Goal: Task Accomplishment & Management: Manage account settings

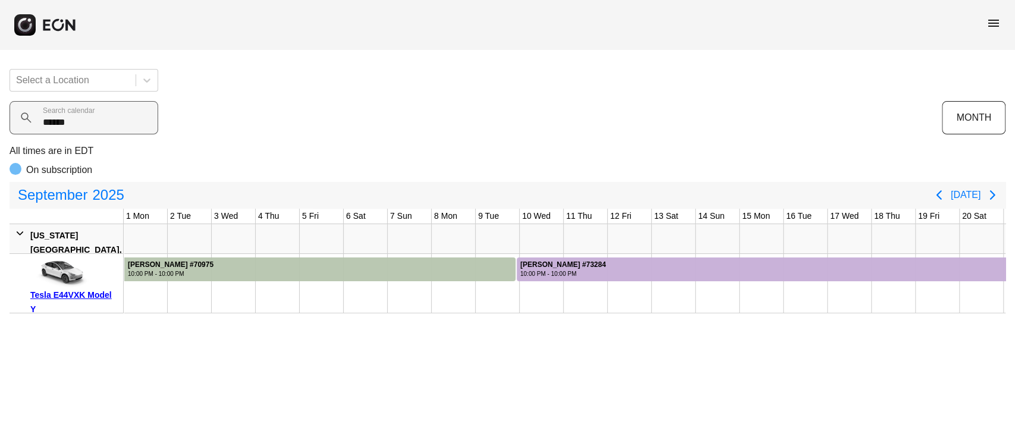
scroll to position [0, 324]
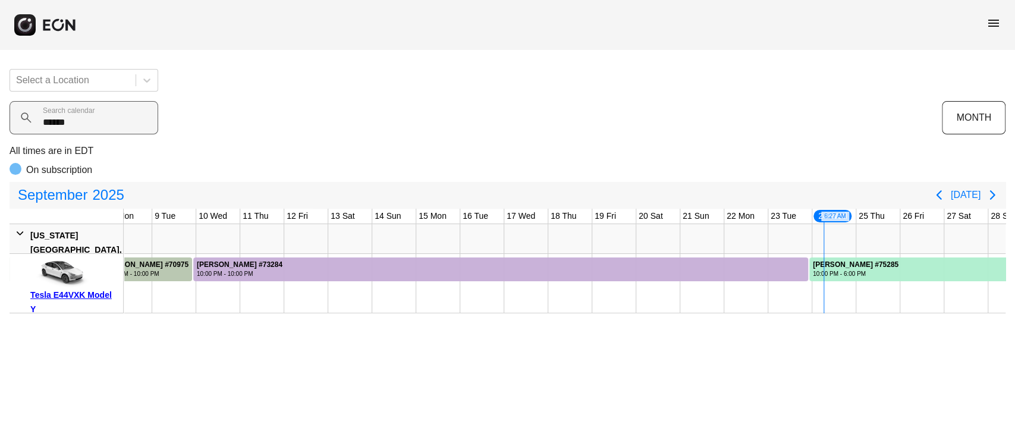
click at [57, 126] on calendar "******" at bounding box center [84, 117] width 149 height 33
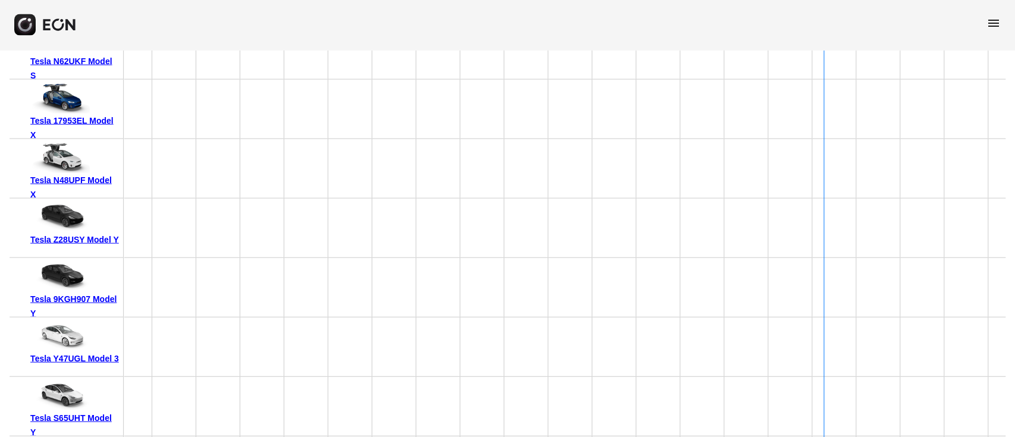
scroll to position [7849, 0]
